Goal: Transaction & Acquisition: Purchase product/service

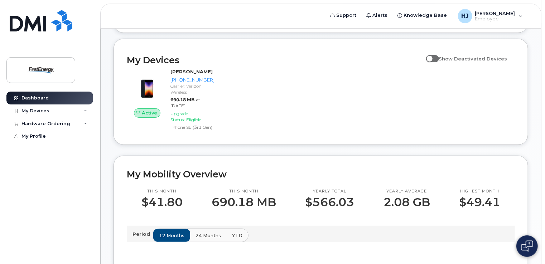
scroll to position [107, 0]
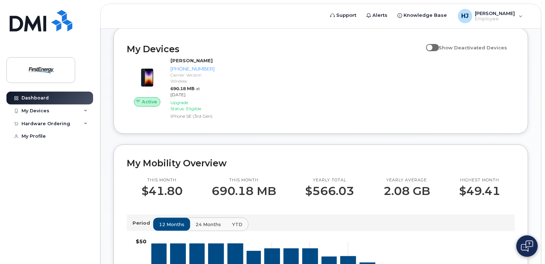
click at [439, 48] on span at bounding box center [432, 47] width 13 height 7
click at [432, 47] on input "Show Deactivated Devices" at bounding box center [429, 44] width 6 height 6
checkbox input "true"
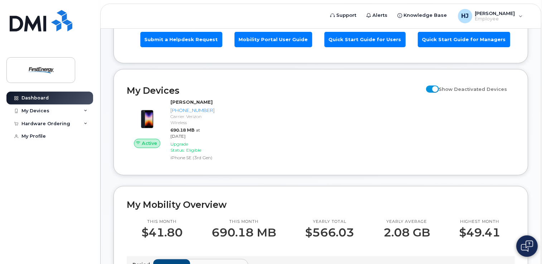
scroll to position [0, 0]
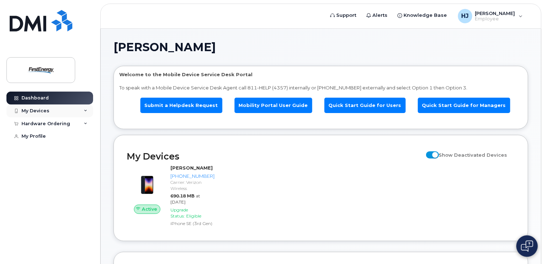
click at [63, 108] on div "My Devices" at bounding box center [49, 111] width 87 height 13
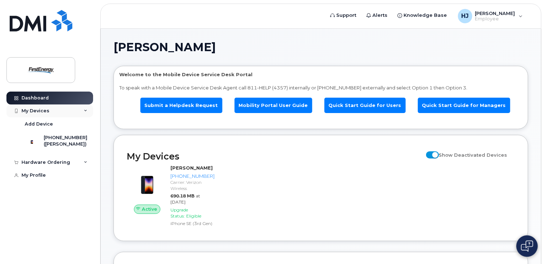
click at [63, 108] on div "My Devices" at bounding box center [49, 111] width 87 height 13
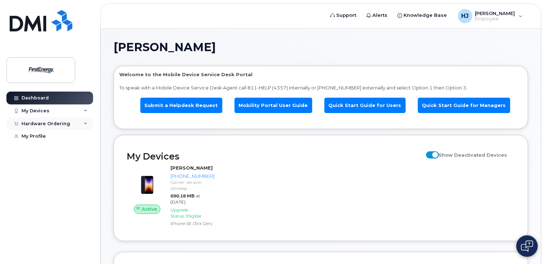
click at [72, 126] on div "Hardware Ordering" at bounding box center [49, 123] width 87 height 13
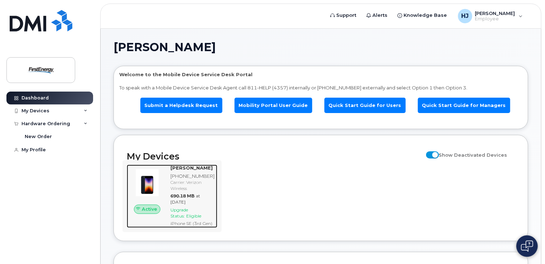
click at [195, 219] on span "Eligible" at bounding box center [193, 215] width 15 height 5
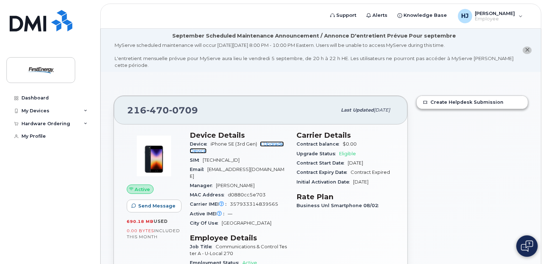
click at [272, 141] on link "+ Upgrade Device" at bounding box center [237, 147] width 94 height 12
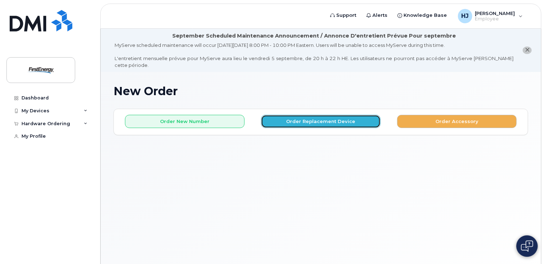
click at [324, 115] on button "Order Replacement Device" at bounding box center [321, 121] width 120 height 13
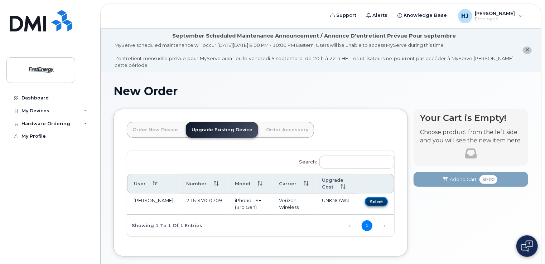
click at [385, 198] on button "Select" at bounding box center [376, 201] width 23 height 9
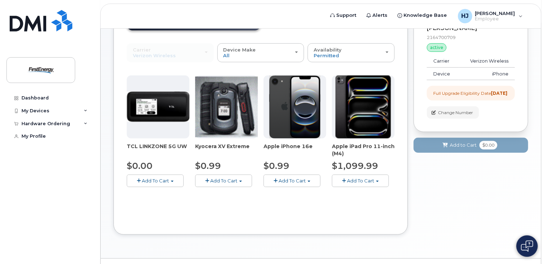
scroll to position [72, 0]
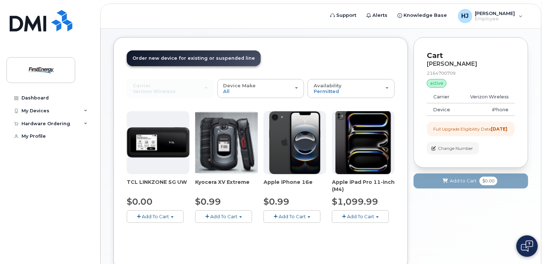
click at [310, 217] on span "button" at bounding box center [309, 217] width 3 height 1
click at [302, 214] on span "Add To Cart" at bounding box center [292, 217] width 27 height 6
click at [276, 214] on span "button" at bounding box center [276, 216] width 4 height 5
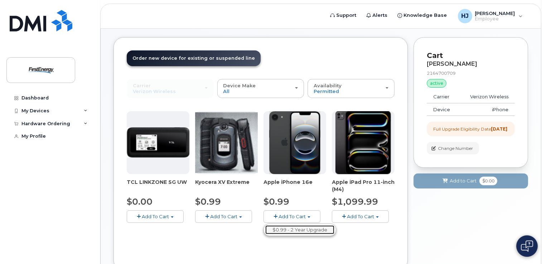
click at [279, 226] on link "$0.99 - 2 Year Upgrade" at bounding box center [299, 230] width 69 height 9
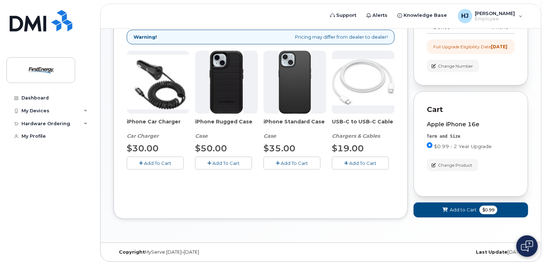
scroll to position [118, 0]
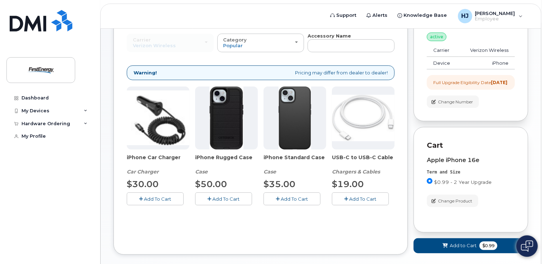
click at [302, 122] on img at bounding box center [295, 118] width 33 height 63
click at [288, 196] on span "Add To Cart" at bounding box center [294, 199] width 27 height 6
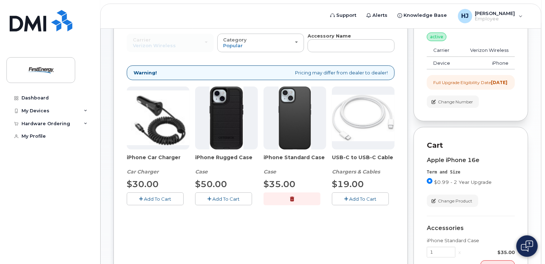
click at [354, 196] on span "Add To Cart" at bounding box center [362, 199] width 27 height 6
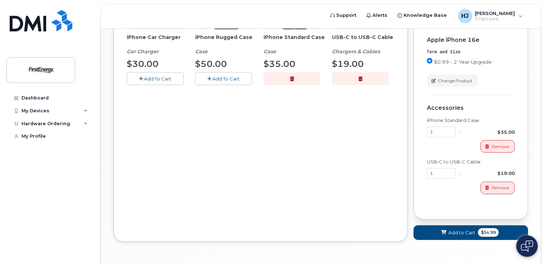
scroll to position [261, 0]
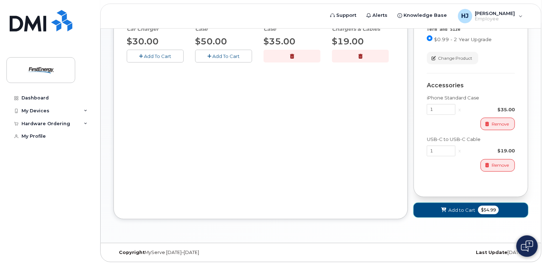
click at [464, 210] on span "Add to Cart" at bounding box center [461, 210] width 27 height 7
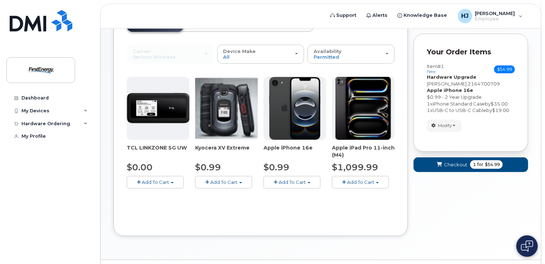
scroll to position [107, 0]
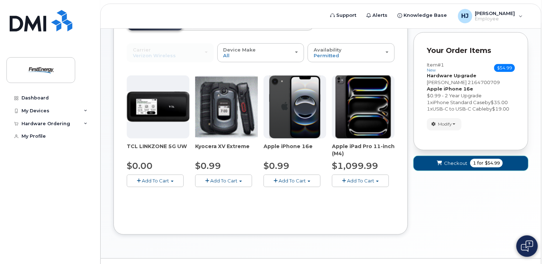
click at [460, 160] on span "Checkout" at bounding box center [455, 163] width 23 height 7
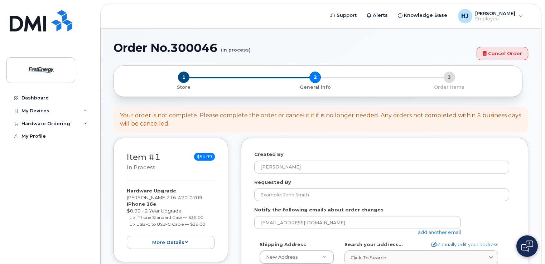
select select
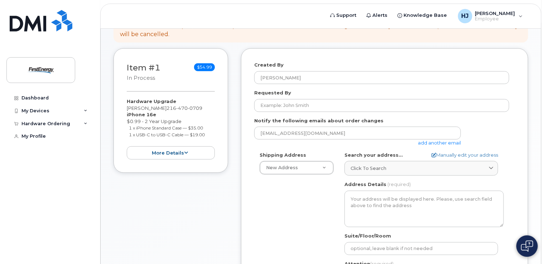
scroll to position [143, 0]
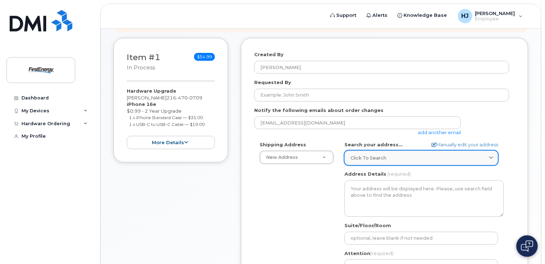
click at [493, 156] on icon at bounding box center [491, 158] width 5 height 5
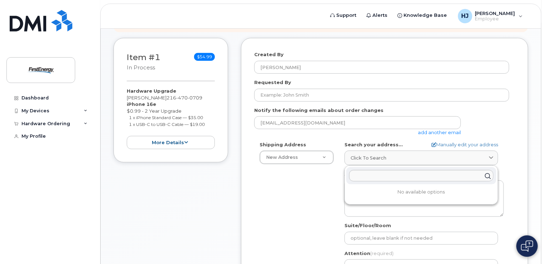
click at [515, 145] on div "Created By Hazelkorn, Joshua Requested By Notify the following emails about ord…" at bounding box center [384, 187] width 287 height 299
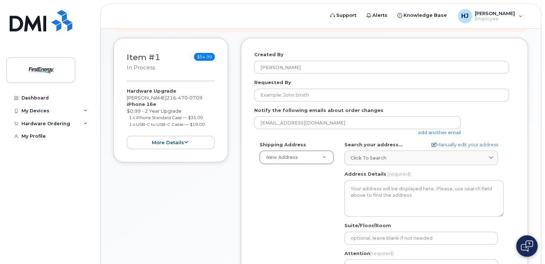
click at [505, 144] on div "AB Search your address... Manually edit your address Click to search No availab…" at bounding box center [424, 223] width 170 height 164
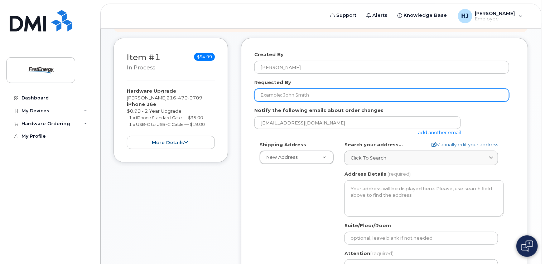
click at [334, 89] on input "Requested By" at bounding box center [381, 95] width 255 height 13
type input "Josh Hazelkorn"
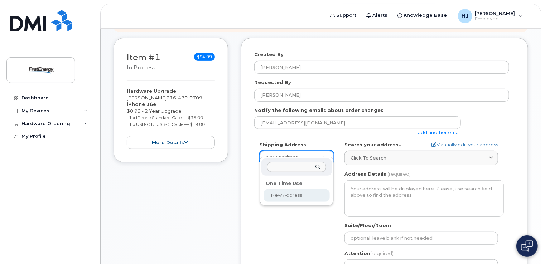
click at [316, 166] on div at bounding box center [296, 168] width 71 height 18
type input "!"
type input "14230 Delaware Ave"
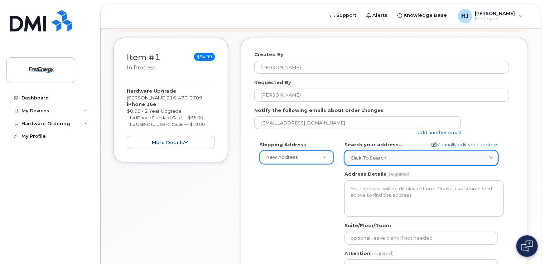
click at [414, 155] on div "Click to search" at bounding box center [420, 158] width 141 height 7
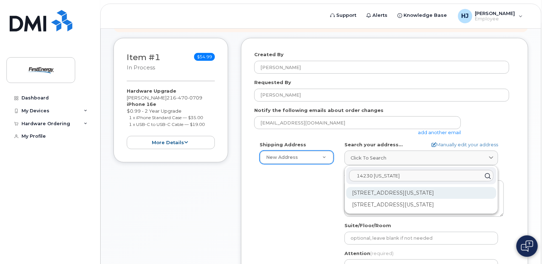
type input "14230 Delaware"
click at [407, 187] on div "14230 Delaware Ave Lakewood OH 44107-6036" at bounding box center [421, 193] width 150 height 12
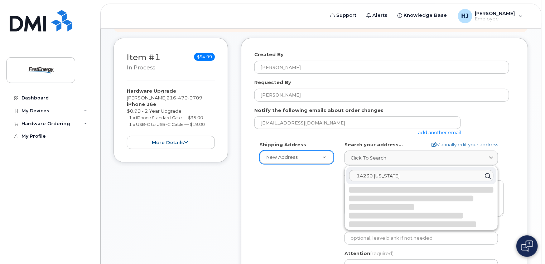
select select
type textarea "14230 Delaware Ave LAKEWOOD OH 44107-6036 UNITED STATES"
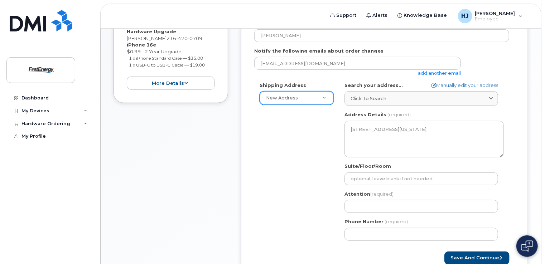
scroll to position [215, 0]
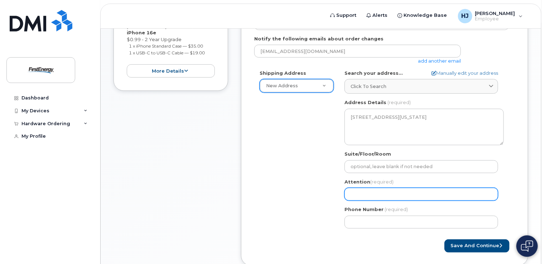
click at [364, 188] on input "Attention (required)" at bounding box center [421, 194] width 154 height 13
select select
type input "J"
select select
type input "Jo"
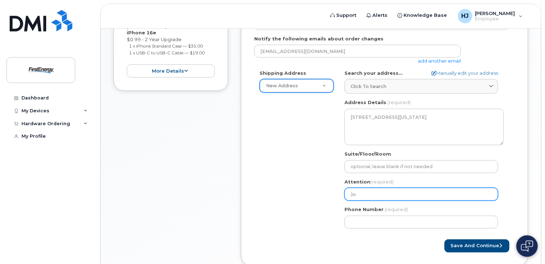
select select
type input "Jos"
select select
type input "Josh"
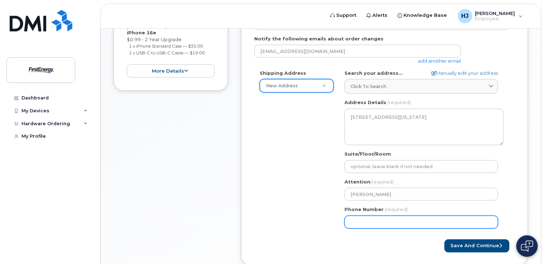
click at [370, 216] on input "Phone Number" at bounding box center [421, 222] width 154 height 13
type input "216"
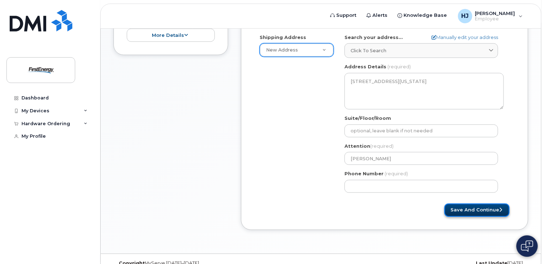
click at [479, 204] on button "Save and Continue" at bounding box center [476, 210] width 65 height 13
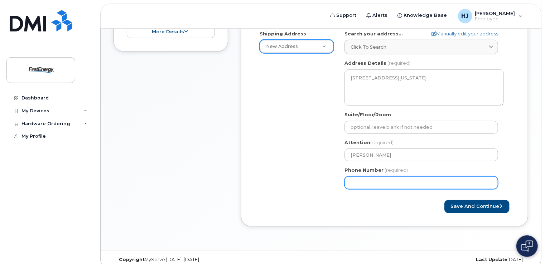
scroll to position [255, 0]
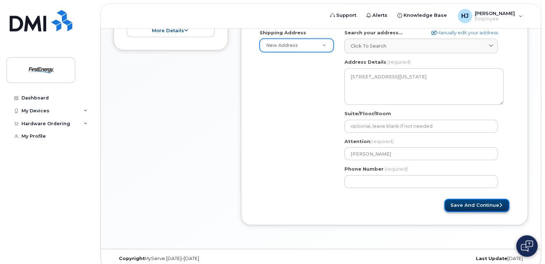
click at [479, 199] on button "Save and Continue" at bounding box center [476, 205] width 65 height 13
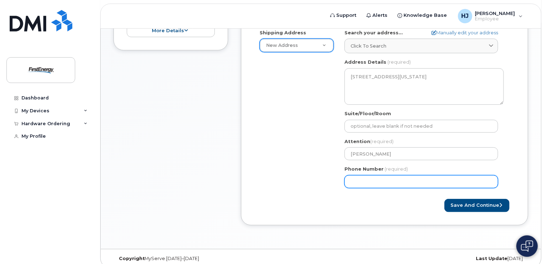
click at [405, 175] on input "Phone Number" at bounding box center [421, 181] width 154 height 13
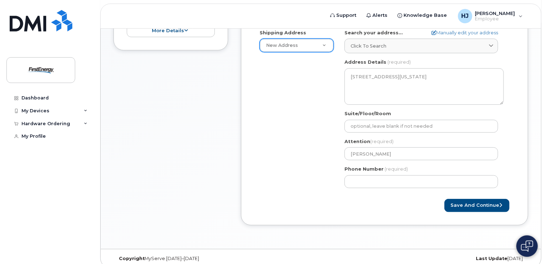
click at [396, 199] on div "Save and Continue" at bounding box center [449, 205] width 130 height 13
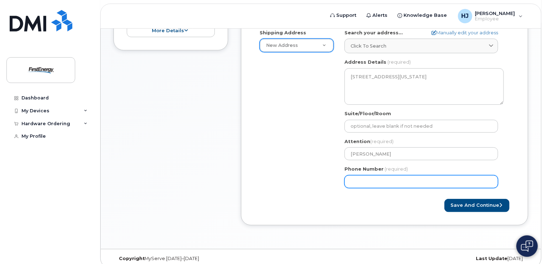
click at [400, 177] on input "Phone Number" at bounding box center [421, 181] width 154 height 13
type input "216470070"
select select
type input "2164700709"
click at [444, 199] on button "Save and Continue" at bounding box center [476, 205] width 65 height 13
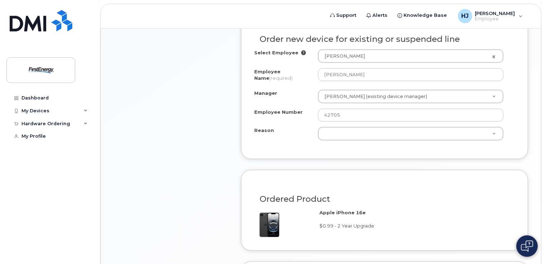
scroll to position [430, 0]
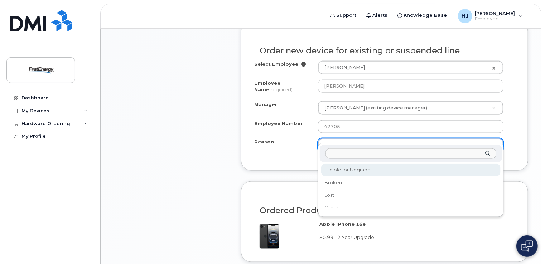
select select "eligible_for_upgrade"
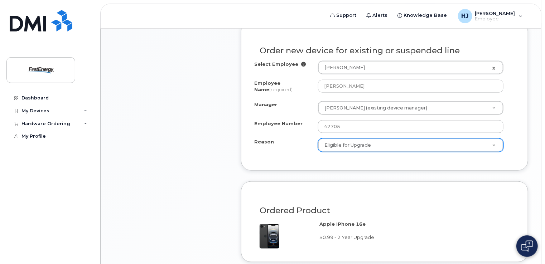
click at [236, 150] on div "Item #1 in process $54.99 Hardware Upgrade Joshua Hazelkorn 216 470 0709 iPhone…" at bounding box center [320, 57] width 415 height 610
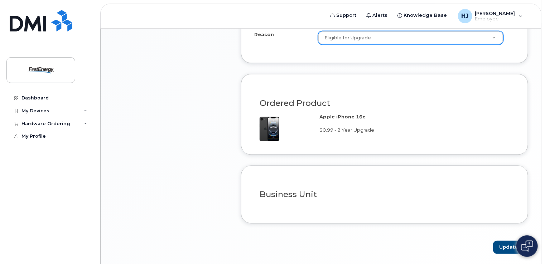
scroll to position [554, 0]
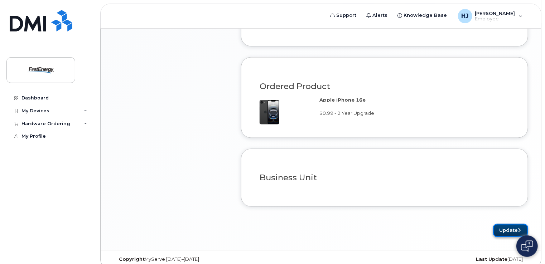
click at [509, 224] on button "Update" at bounding box center [510, 230] width 35 height 13
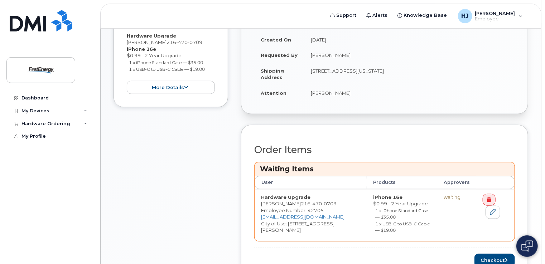
scroll to position [284, 0]
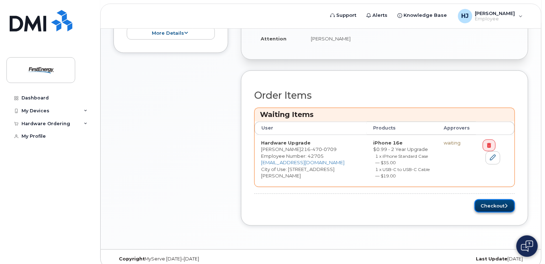
click at [496, 200] on button "Checkout" at bounding box center [494, 205] width 40 height 13
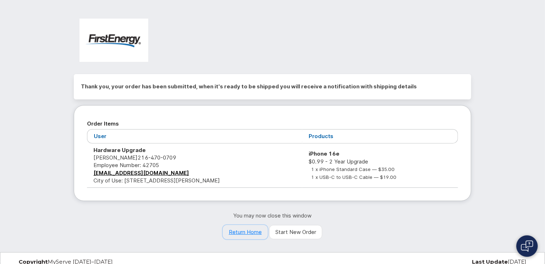
click at [232, 231] on link "Return Home" at bounding box center [245, 232] width 45 height 14
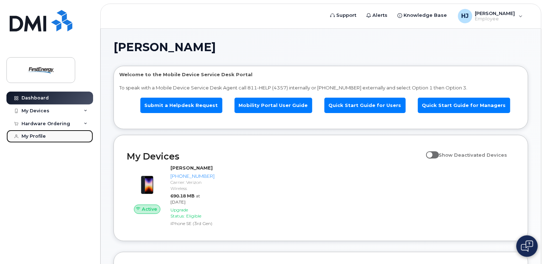
click at [41, 136] on div "My Profile" at bounding box center [33, 137] width 24 height 6
